Goal: Use online tool/utility: Utilize a website feature to perform a specific function

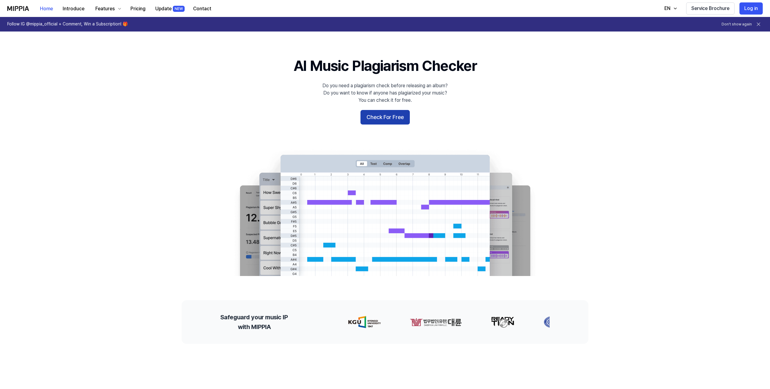
click at [379, 117] on button "Check For Free" at bounding box center [385, 117] width 49 height 15
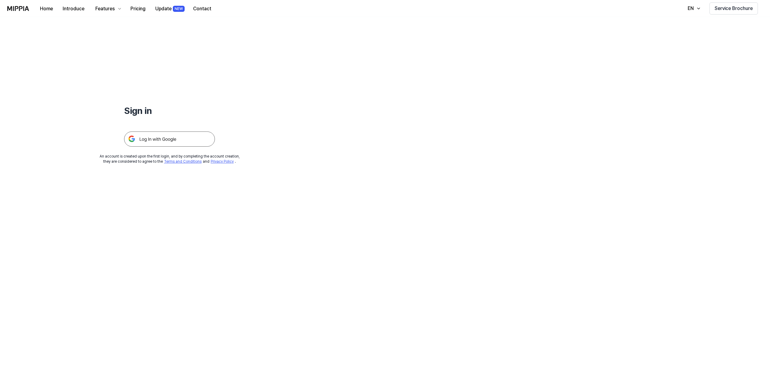
click at [184, 134] on img at bounding box center [169, 138] width 91 height 15
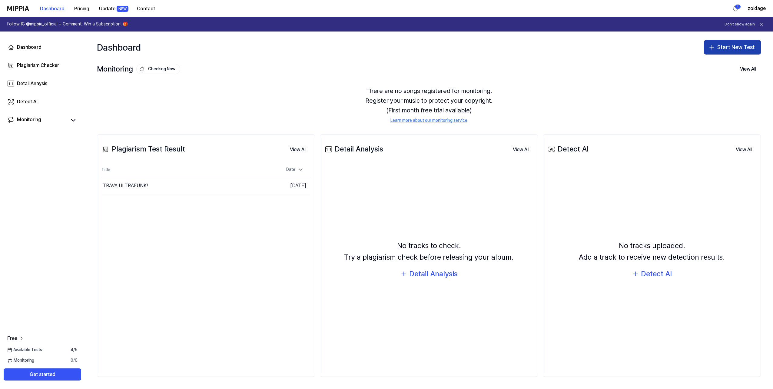
click at [730, 47] on button "Start New Test" at bounding box center [731, 47] width 57 height 15
click at [708, 66] on div "Plagiarism test" at bounding box center [718, 64] width 28 height 6
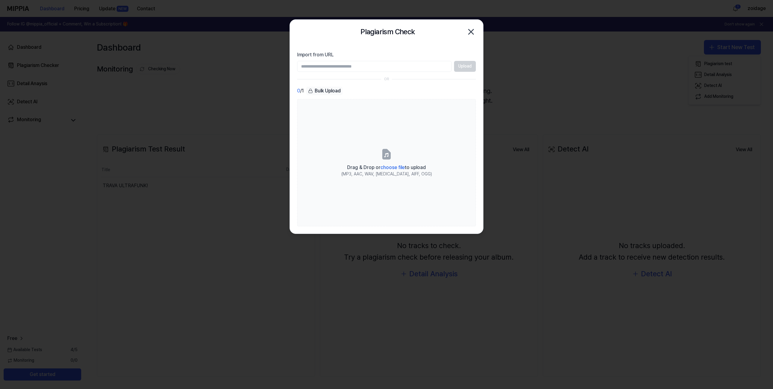
click at [348, 68] on input "Import from URL" at bounding box center [374, 66] width 154 height 11
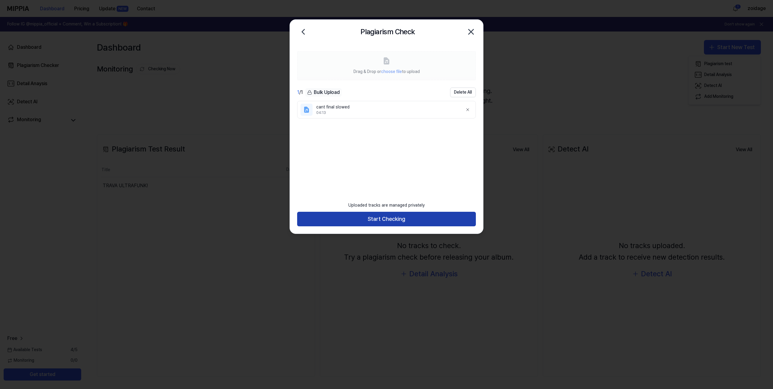
click at [373, 221] on button "Start Checking" at bounding box center [386, 219] width 179 height 15
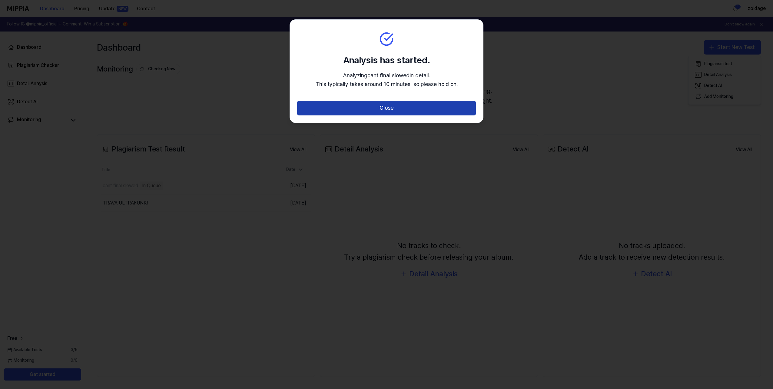
click at [361, 104] on button "Close" at bounding box center [386, 108] width 179 height 15
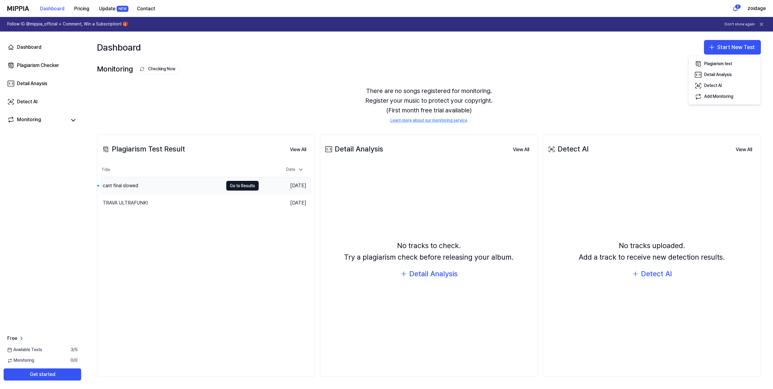
click at [153, 182] on div "cant final slowed" at bounding box center [162, 185] width 122 height 17
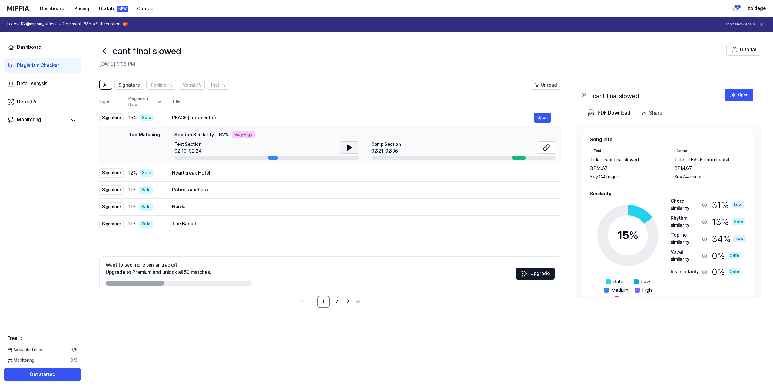
click at [341, 146] on button at bounding box center [349, 147] width 19 height 12
click at [340, 147] on button at bounding box center [349, 147] width 19 height 12
click at [547, 116] on button "Open" at bounding box center [542, 118] width 18 height 10
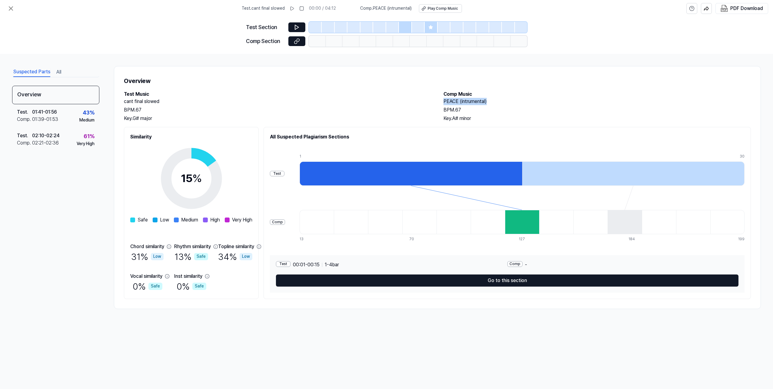
drag, startPoint x: 440, startPoint y: 100, endPoint x: 501, endPoint y: 102, distance: 60.3
click at [501, 102] on div "Test Music cant final slowed BPM. 67 Key. G# major Comp Music PEACE (intrumenta…" at bounding box center [437, 106] width 627 height 31
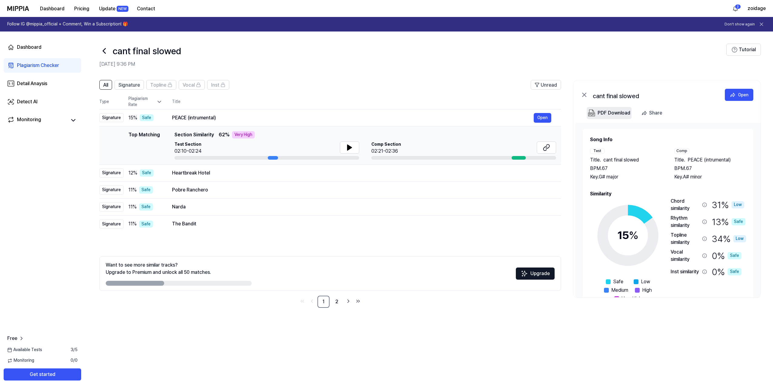
click at [624, 113] on div "PDF Download" at bounding box center [613, 113] width 33 height 8
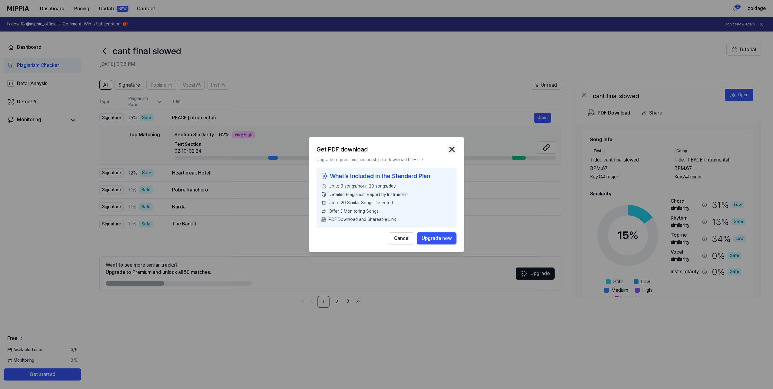
click at [452, 147] on img "button" at bounding box center [451, 149] width 9 height 9
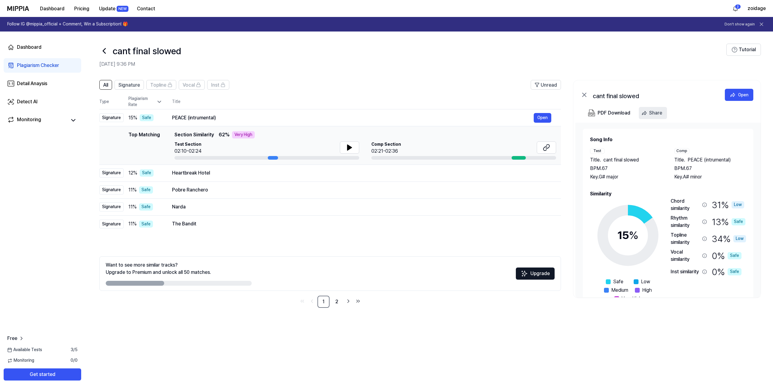
click at [655, 111] on div "Share" at bounding box center [655, 113] width 13 height 8
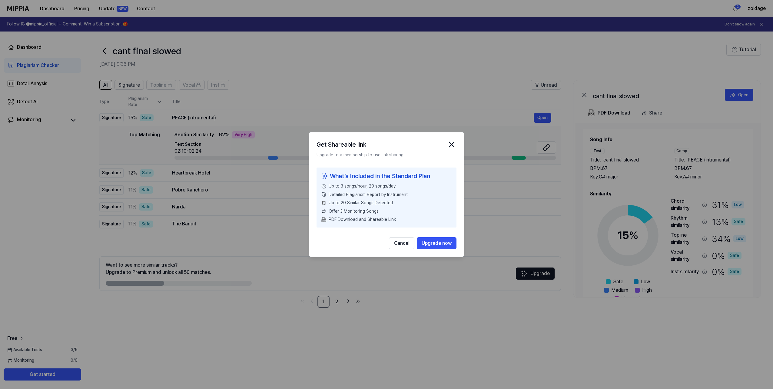
click at [629, 133] on div at bounding box center [386, 194] width 773 height 389
click at [727, 101] on div at bounding box center [386, 194] width 773 height 389
click at [449, 144] on icon "close modal" at bounding box center [451, 145] width 10 height 10
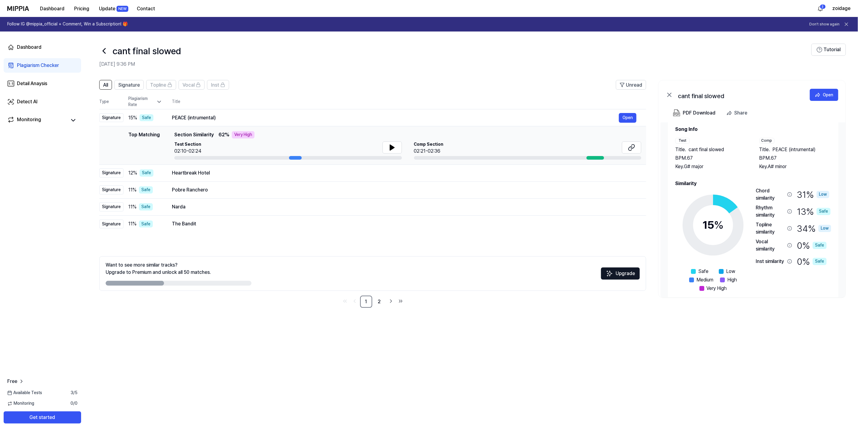
scroll to position [11, 0]
